Goal: Task Accomplishment & Management: Manage account settings

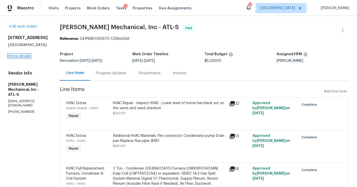
click at [16, 58] on link "Home details" at bounding box center [19, 56] width 22 height 4
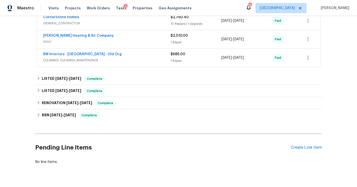
scroll to position [132, 0]
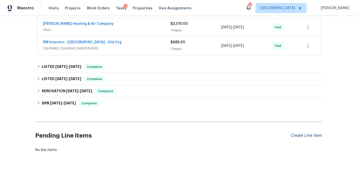
click at [302, 136] on div "Create Line Item" at bounding box center [306, 136] width 31 height 5
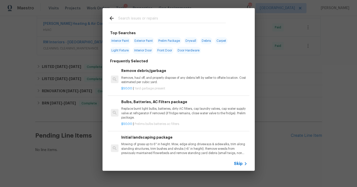
click at [133, 18] on input "text" at bounding box center [172, 19] width 108 height 8
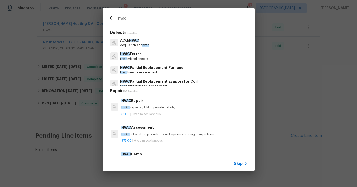
type input "hvac"
click at [147, 110] on div "$1.00 | Hvac miscellaneous" at bounding box center [184, 113] width 126 height 6
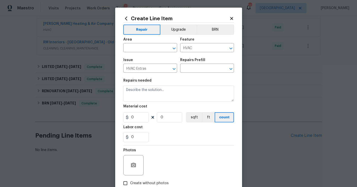
type textarea "HVAC Repair - (HPM to provide details)"
type input "1"
type input "HVAC Repair $1.00"
type input "1"
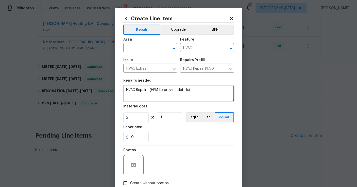
drag, startPoint x: 198, startPoint y: 91, endPoint x: 150, endPoint y: 89, distance: 48.5
click at [150, 89] on textarea "HVAC Repair - (HPM to provide details)" at bounding box center [178, 94] width 111 height 16
type textarea "HVAC Repair -Rework for previous work. Upstairs unit is not working."
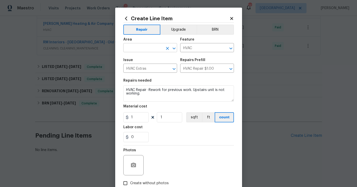
click at [151, 48] on input "text" at bounding box center [143, 48] width 40 height 8
click at [156, 59] on li "HVAC" at bounding box center [150, 60] width 54 height 8
type input "HVAC"
click at [126, 183] on input "Create without photos" at bounding box center [126, 184] width 10 height 10
checkbox input "true"
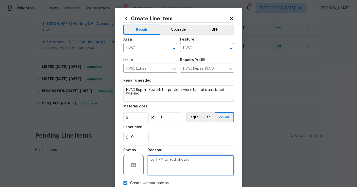
click at [170, 167] on textarea at bounding box center [191, 165] width 86 height 20
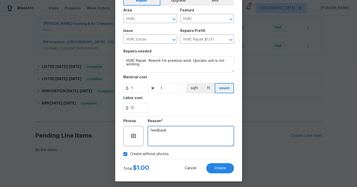
scroll to position [31, 0]
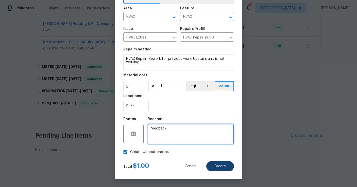
type textarea "feedback"
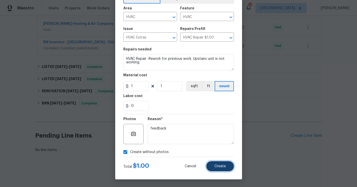
click at [220, 168] on span "Create" at bounding box center [220, 167] width 11 height 4
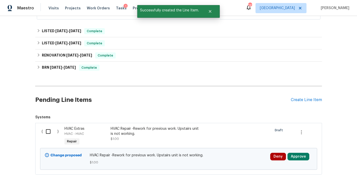
scroll to position [190, 0]
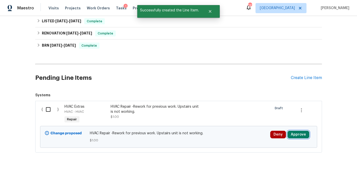
click at [291, 137] on button "Approve" at bounding box center [299, 135] width 22 height 8
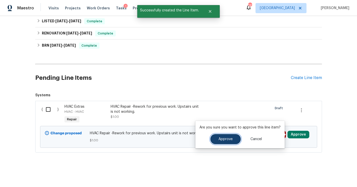
click at [234, 136] on button "Approve" at bounding box center [225, 139] width 30 height 10
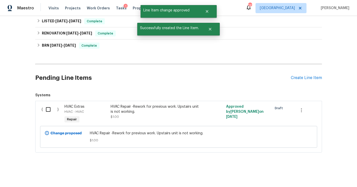
click at [47, 110] on input "checkbox" at bounding box center [50, 109] width 14 height 11
checkbox input "true"
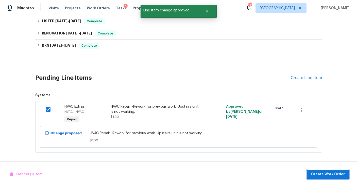
click at [317, 177] on span "Create Work Order" at bounding box center [328, 175] width 34 height 6
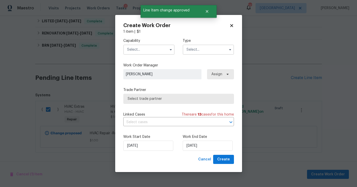
click at [138, 53] on input "text" at bounding box center [148, 50] width 51 height 10
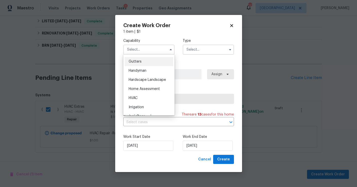
scroll to position [269, 0]
click at [144, 99] on div "HVAC" at bounding box center [149, 97] width 49 height 9
type input "HVAC"
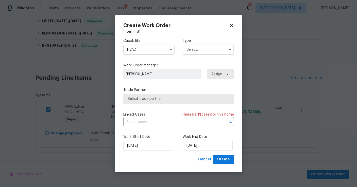
click at [201, 42] on label "Type" at bounding box center [208, 40] width 51 height 5
click at [194, 52] on input "text" at bounding box center [208, 50] width 51 height 10
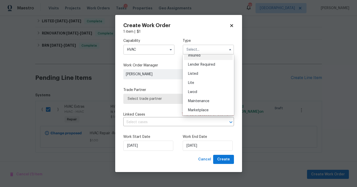
scroll to position [44, 0]
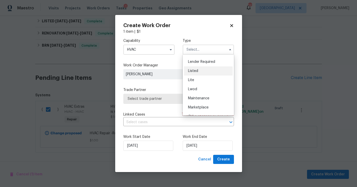
click at [201, 73] on div "Listed" at bounding box center [208, 71] width 49 height 9
type input "Listed"
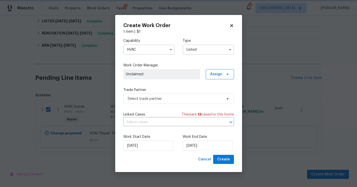
scroll to position [0, 0]
click at [212, 75] on span "Assign" at bounding box center [216, 74] width 12 height 5
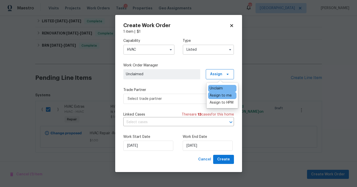
click at [218, 95] on div "Assign to me" at bounding box center [221, 95] width 22 height 5
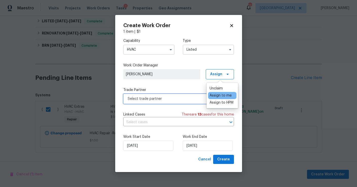
click at [185, 102] on span "Select trade partner" at bounding box center [178, 99] width 111 height 10
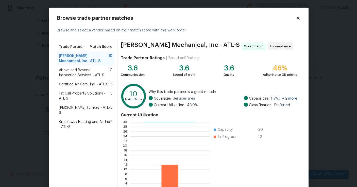
scroll to position [37, 0]
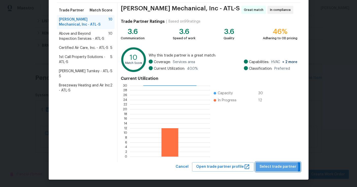
click at [271, 168] on span "Select trade partner" at bounding box center [278, 167] width 37 height 6
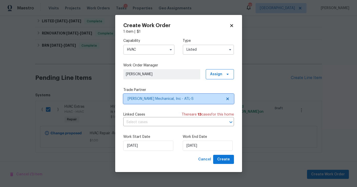
scroll to position [0, 0]
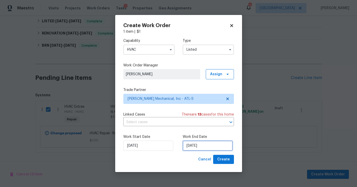
click at [213, 146] on input "[DATE]" at bounding box center [208, 146] width 50 height 10
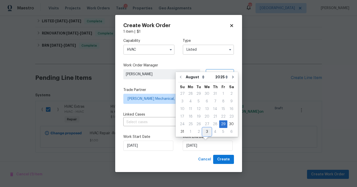
click at [206, 132] on div "3" at bounding box center [207, 131] width 8 height 7
type input "[DATE]"
select select "8"
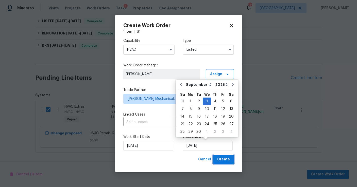
click at [220, 160] on span "Create" at bounding box center [223, 160] width 13 height 6
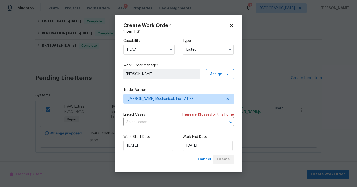
checkbox input "false"
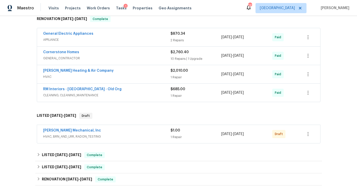
scroll to position [94, 0]
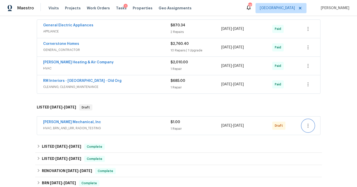
click at [310, 127] on icon "button" at bounding box center [308, 126] width 6 height 6
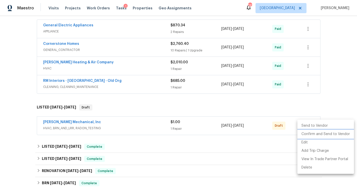
click at [310, 132] on li "Confirm and Send to Vendor" at bounding box center [326, 134] width 57 height 8
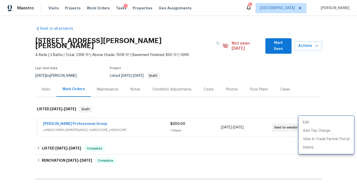
click at [200, 19] on div at bounding box center [178, 93] width 357 height 187
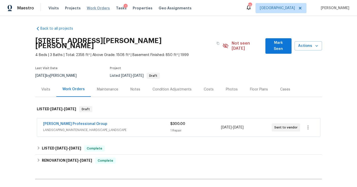
click at [95, 7] on span "Work Orders" at bounding box center [98, 8] width 23 height 5
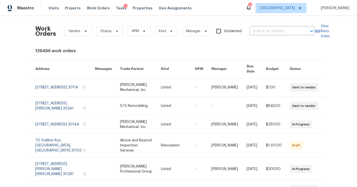
click at [261, 36] on div "Work Orders Vendor Status HPM Kind Manager Unclaimed ​" at bounding box center [175, 31] width 280 height 22
click at [262, 30] on input "text" at bounding box center [275, 31] width 51 height 8
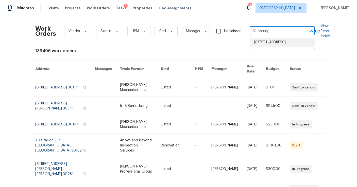
type input "61 barring"
click at [258, 57] on div "Work Orders Vendor Status HPM Kind Manager Unclaimed ​ View Reno Index 139496 w…" at bounding box center [178, 160] width 287 height 280
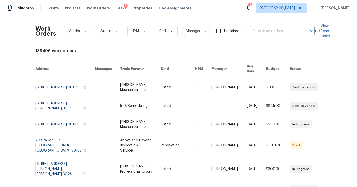
click at [271, 36] on div "Work Orders Vendor Status HPM Kind Manager Unclaimed ​" at bounding box center [175, 31] width 280 height 22
click at [271, 30] on input "text" at bounding box center [275, 31] width 51 height 8
type input "61 barring"
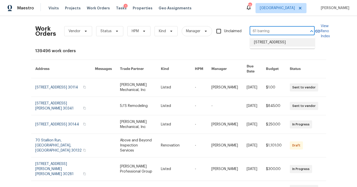
click at [267, 47] on li "[STREET_ADDRESS]" at bounding box center [282, 42] width 65 height 8
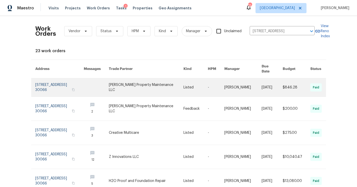
click at [52, 84] on link at bounding box center [59, 87] width 49 height 18
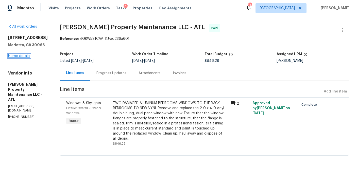
click at [25, 57] on link "Home details" at bounding box center [19, 56] width 22 height 4
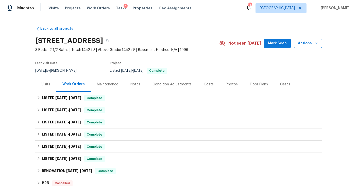
click at [313, 44] on span "Actions" at bounding box center [308, 43] width 20 height 6
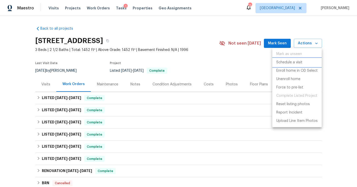
click at [282, 62] on p "Schedule a visit" at bounding box center [289, 62] width 26 height 5
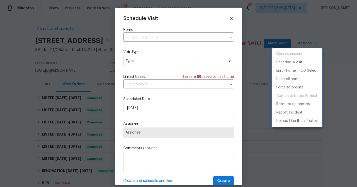
click at [145, 61] on div at bounding box center [178, 93] width 357 height 187
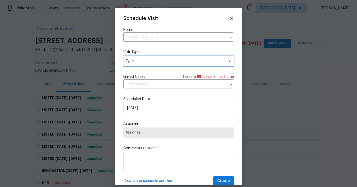
click at [145, 61] on span "Type" at bounding box center [175, 61] width 99 height 5
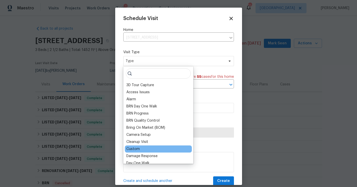
click at [135, 148] on div "Custom" at bounding box center [132, 149] width 13 height 5
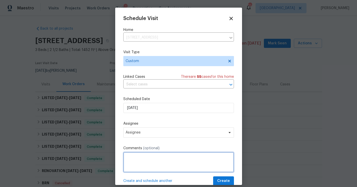
click at [139, 158] on textarea at bounding box center [178, 162] width 111 height 20
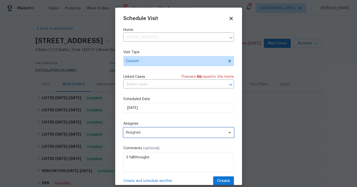
click at [161, 136] on span "Assignee" at bounding box center [178, 133] width 111 height 10
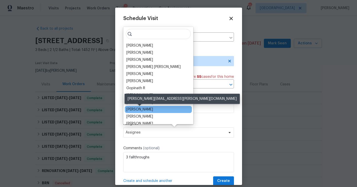
click at [152, 110] on div "[PERSON_NAME]" at bounding box center [139, 109] width 27 height 5
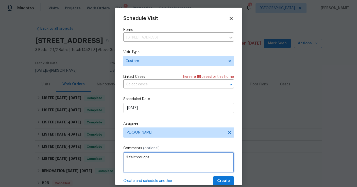
click at [158, 154] on textarea "3 fallthroughs" at bounding box center [178, 162] width 111 height 20
click at [155, 157] on textarea "3 fallthroughs" at bounding box center [178, 162] width 111 height 20
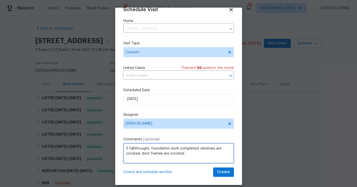
type textarea "3 fallthroughs. foundation work completed. windows are crooked. door frames are…"
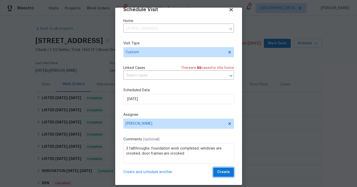
click at [232, 172] on button "Create" at bounding box center [223, 172] width 21 height 9
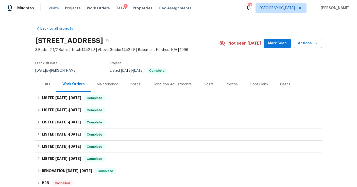
click at [52, 9] on span "Visits" at bounding box center [53, 8] width 10 height 5
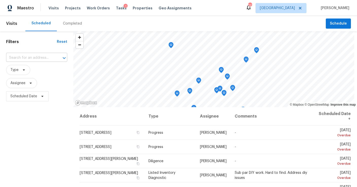
click at [29, 57] on input "text" at bounding box center [29, 58] width 47 height 8
type input "61 barrin"
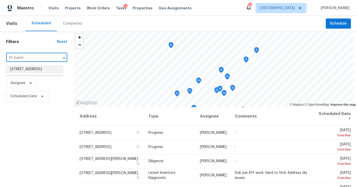
click at [26, 74] on li "[STREET_ADDRESS]" at bounding box center [34, 69] width 57 height 8
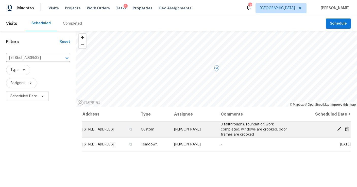
click at [339, 128] on icon at bounding box center [339, 129] width 5 height 5
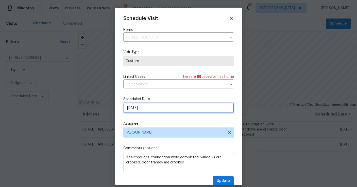
click at [154, 110] on input "[DATE]" at bounding box center [178, 108] width 111 height 10
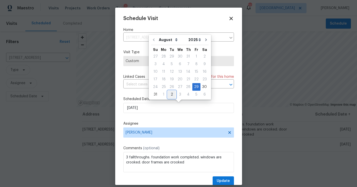
click at [171, 97] on div "2" at bounding box center [172, 94] width 8 height 7
type input "[DATE]"
select select "8"
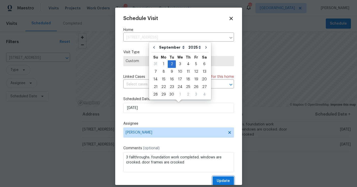
click at [223, 179] on span "Update" at bounding box center [223, 181] width 13 height 6
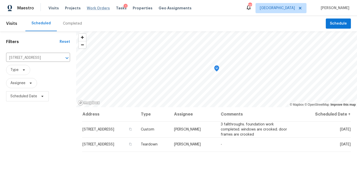
click at [100, 6] on span "Work Orders" at bounding box center [98, 8] width 23 height 5
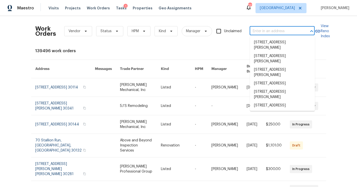
click at [262, 30] on input "text" at bounding box center [275, 31] width 51 height 8
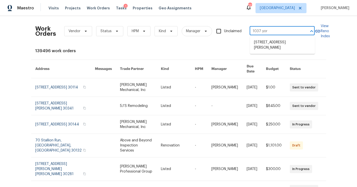
type input "1037 [GEOGRAPHIC_DATA]"
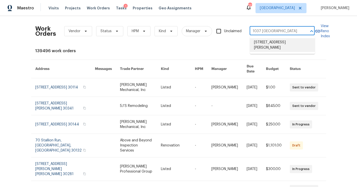
click at [264, 46] on li "[STREET_ADDRESS][PERSON_NAME]" at bounding box center [282, 45] width 65 height 14
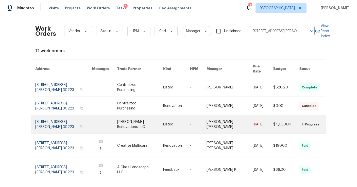
click at [49, 116] on link at bounding box center [63, 125] width 57 height 18
